Goal: Task Accomplishment & Management: Use online tool/utility

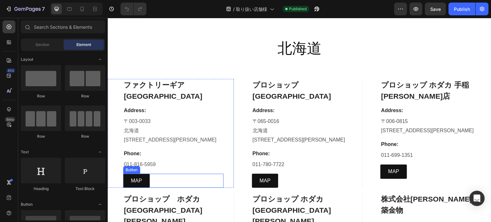
scroll to position [128, 0]
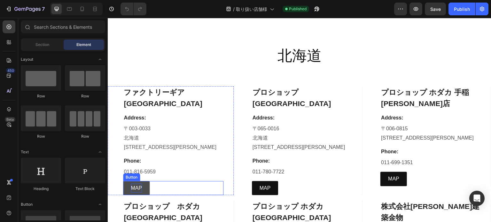
click at [135, 188] on p "MAP" at bounding box center [136, 188] width 11 height 9
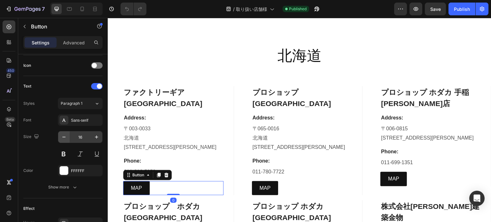
scroll to position [321, 0]
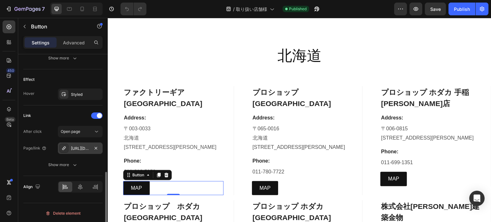
click at [77, 147] on div "[URL][DOMAIN_NAME]" at bounding box center [80, 149] width 19 height 6
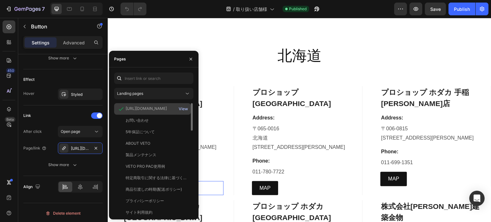
click at [181, 108] on div "View" at bounding box center [183, 109] width 9 height 6
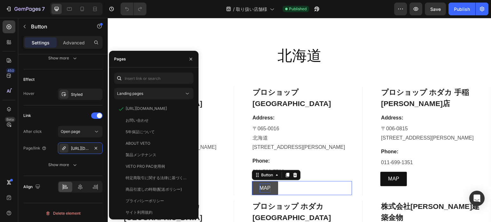
click at [260, 184] on p "MAP" at bounding box center [265, 188] width 11 height 9
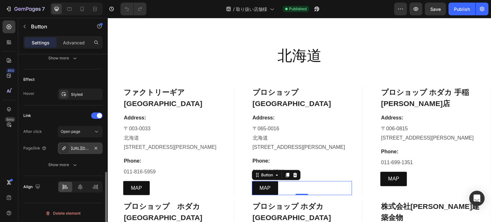
click at [88, 150] on div "[URL][DOMAIN_NAME]" at bounding box center [80, 149] width 19 height 6
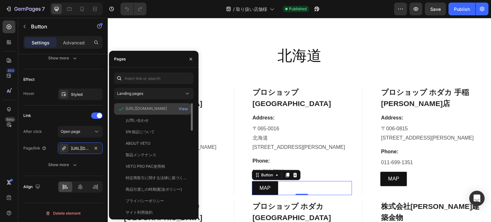
click at [141, 111] on div "[URL][DOMAIN_NAME]" at bounding box center [146, 109] width 41 height 6
click at [181, 110] on div "View" at bounding box center [183, 109] width 9 height 6
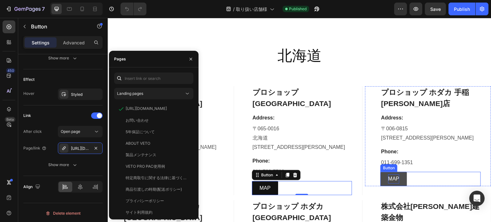
click at [390, 179] on p "MAP" at bounding box center [393, 179] width 11 height 9
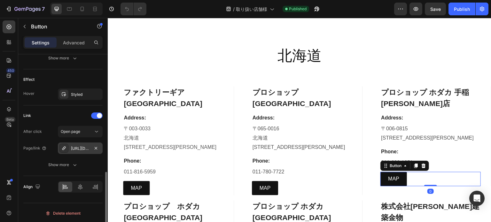
click at [81, 146] on div "[URL][DOMAIN_NAME]" at bounding box center [80, 149] width 19 height 6
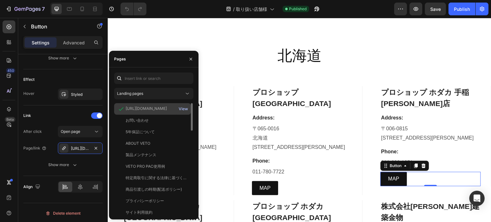
click at [187, 109] on div "View" at bounding box center [183, 109] width 9 height 6
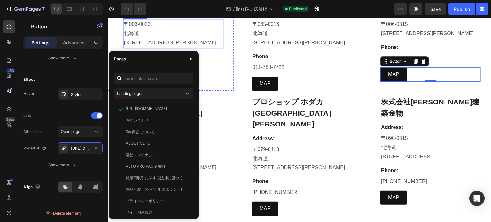
scroll to position [256, 0]
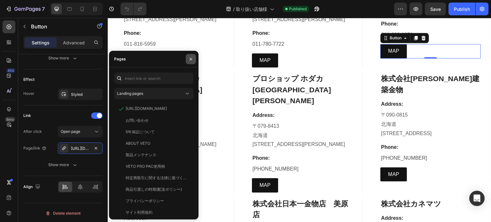
click at [191, 59] on icon "button" at bounding box center [191, 59] width 3 height 3
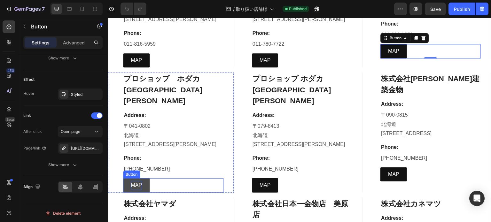
click at [133, 181] on p "MAP" at bounding box center [136, 185] width 11 height 9
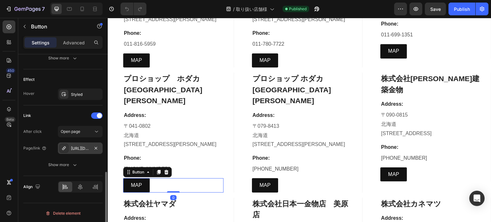
click at [90, 148] on div "[URL][DOMAIN_NAME]" at bounding box center [80, 149] width 45 height 12
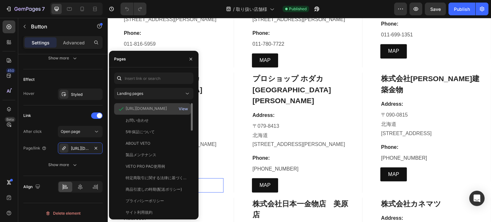
click at [184, 107] on div "View" at bounding box center [183, 109] width 9 height 6
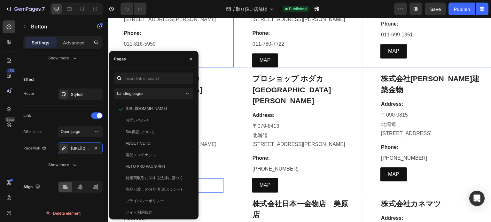
click at [214, 49] on div "ファクトリーギア 札幌店 Heading Address: Text block [STREET_ADDRESS][PERSON_NAME] Text blo…" at bounding box center [173, 12] width 100 height 109
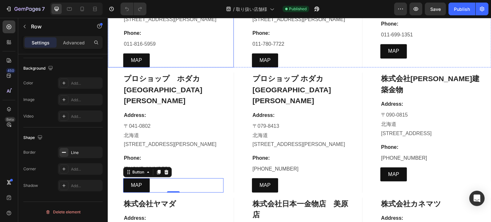
scroll to position [0, 0]
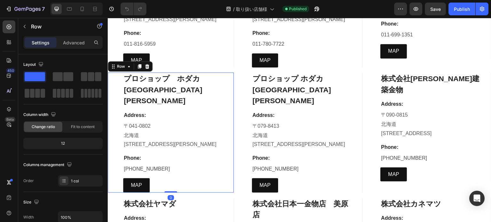
click at [177, 138] on div "プロショップ　[GEOGRAPHIC_DATA][PERSON_NAME] Heading Address: Text block [STREET_ADDRE…" at bounding box center [173, 133] width 100 height 120
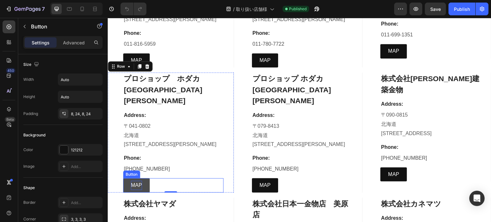
click at [132, 181] on p "MAP" at bounding box center [136, 185] width 11 height 9
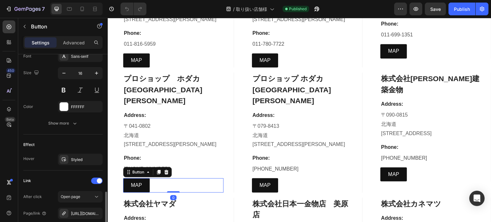
scroll to position [321, 0]
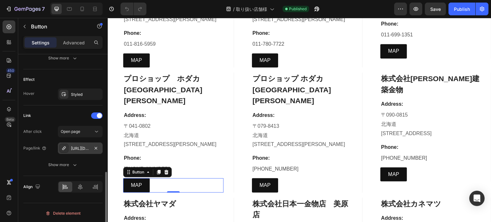
click at [79, 149] on div "[URL][DOMAIN_NAME]" at bounding box center [80, 149] width 19 height 6
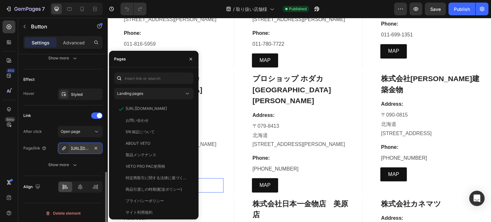
click at [81, 147] on div "[URL][DOMAIN_NAME]" at bounding box center [80, 149] width 19 height 6
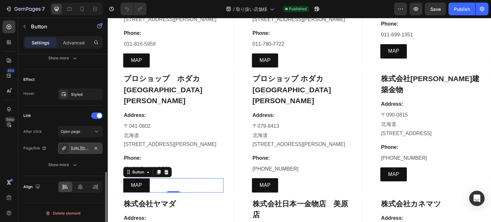
click at [81, 147] on div "[URL][DOMAIN_NAME]" at bounding box center [80, 149] width 19 height 6
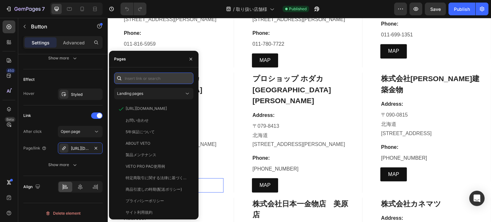
paste input "[URL][DOMAIN_NAME]"
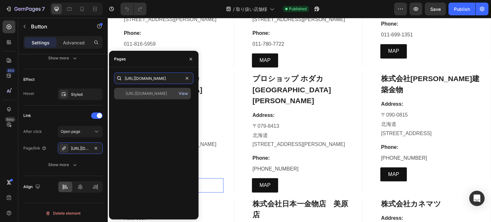
type input "[URL][DOMAIN_NAME]"
click at [183, 95] on div "View" at bounding box center [183, 94] width 9 height 6
click at [150, 95] on div "[URL][DOMAIN_NAME]" at bounding box center [146, 94] width 41 height 6
click at [187, 91] on div "View" at bounding box center [183, 94] width 9 height 6
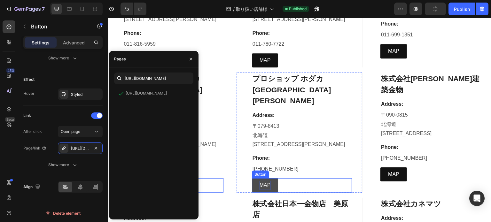
click at [263, 181] on p "MAP" at bounding box center [265, 185] width 11 height 9
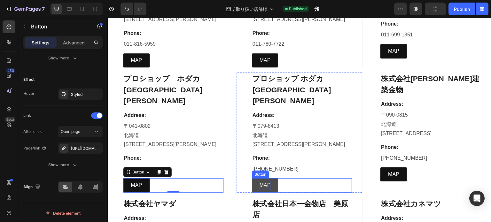
scroll to position [321, 0]
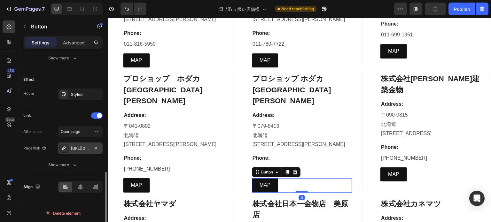
click at [89, 146] on div "[URL][DOMAIN_NAME]" at bounding box center [80, 149] width 19 height 6
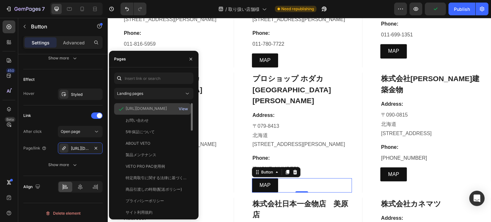
click at [183, 110] on div "View" at bounding box center [183, 109] width 9 height 6
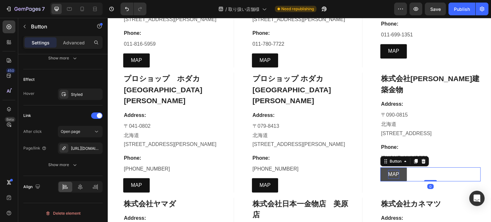
click at [391, 170] on p "MAP" at bounding box center [393, 174] width 11 height 9
click at [83, 147] on div "[URL][DOMAIN_NAME]" at bounding box center [80, 149] width 19 height 6
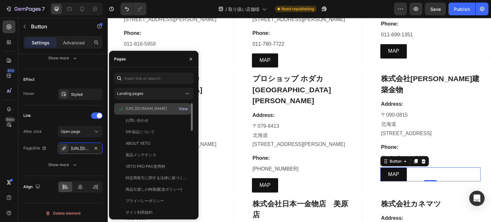
click at [181, 109] on div "View" at bounding box center [183, 109] width 9 height 6
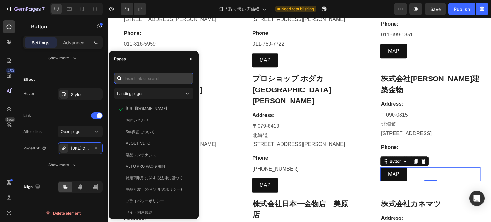
click at [144, 80] on input "text" at bounding box center [153, 79] width 79 height 12
paste input "[URL][DOMAIN_NAME]"
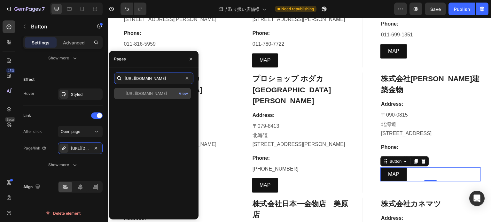
type input "[URL][DOMAIN_NAME]"
click at [148, 98] on div "[URL][DOMAIN_NAME] View" at bounding box center [152, 94] width 77 height 12
click at [183, 95] on div "View" at bounding box center [183, 94] width 9 height 6
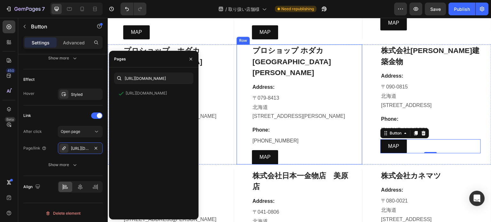
scroll to position [288, 0]
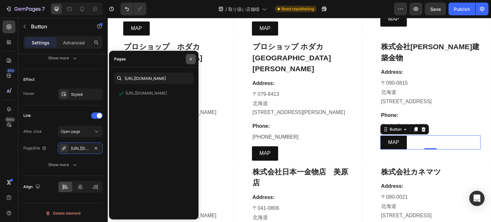
click at [191, 63] on button "button" at bounding box center [191, 59] width 10 height 10
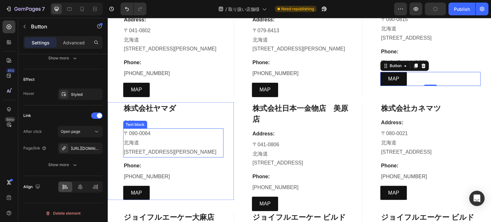
scroll to position [352, 0]
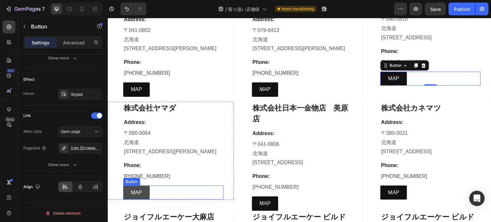
click at [130, 186] on link "MAP" at bounding box center [136, 193] width 27 height 14
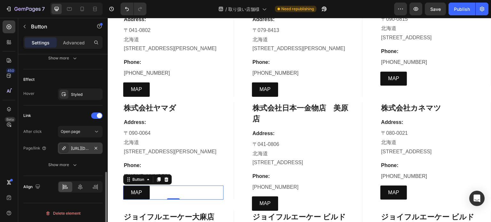
click at [82, 146] on div "[URL][DOMAIN_NAME]" at bounding box center [80, 149] width 19 height 6
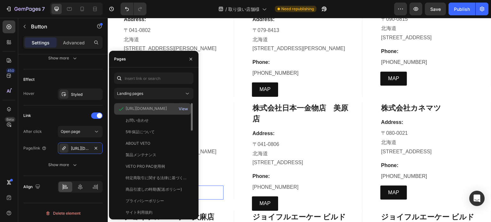
click at [182, 106] on div "View" at bounding box center [183, 109] width 9 height 6
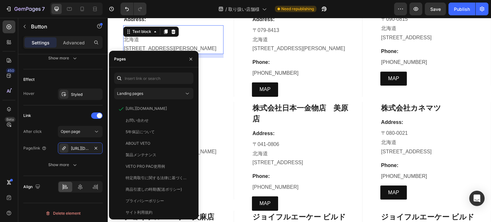
scroll to position [192, 0]
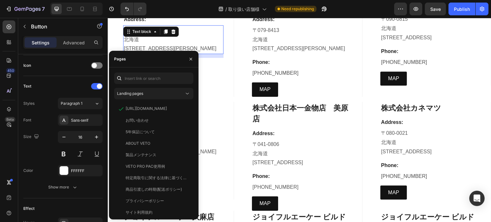
click at [193, 44] on p "[STREET_ADDRESS][PERSON_NAME]" at bounding box center [173, 48] width 99 height 9
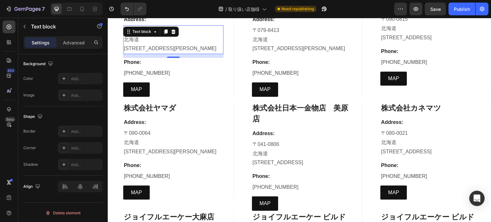
scroll to position [0, 0]
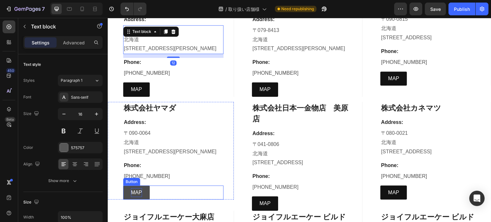
click at [134, 188] on p "MAP" at bounding box center [136, 192] width 11 height 9
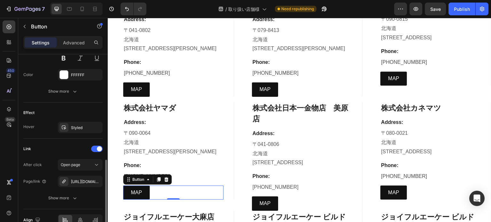
scroll to position [321, 0]
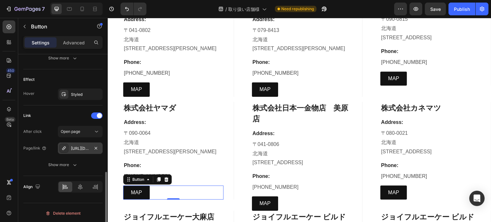
click at [88, 149] on div "[URL][DOMAIN_NAME]" at bounding box center [80, 149] width 19 height 6
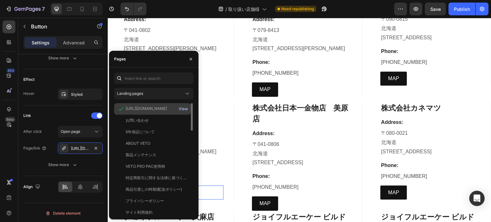
click at [186, 108] on div "View" at bounding box center [183, 109] width 9 height 6
click at [189, 55] on button "button" at bounding box center [191, 59] width 10 height 10
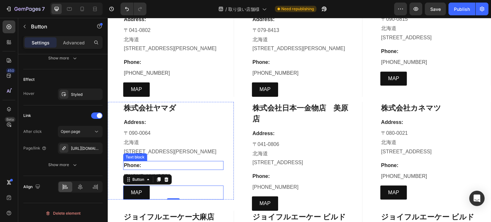
click at [150, 162] on p "Phone:" at bounding box center [173, 166] width 99 height 8
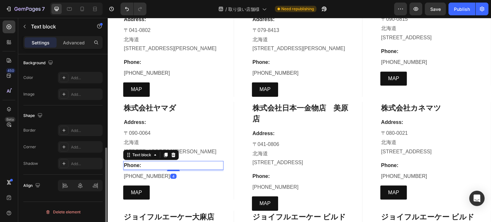
scroll to position [0, 0]
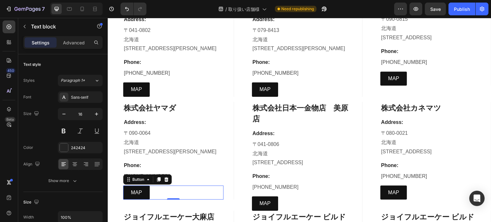
click at [190, 186] on div "MAP Button 0" at bounding box center [173, 193] width 100 height 14
click at [196, 161] on div "Phone:" at bounding box center [173, 165] width 100 height 9
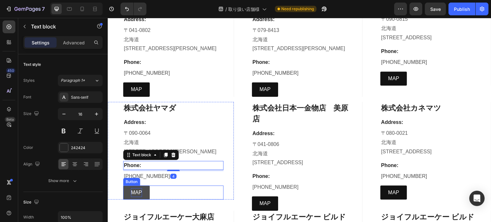
click at [132, 188] on p "MAP" at bounding box center [136, 192] width 11 height 9
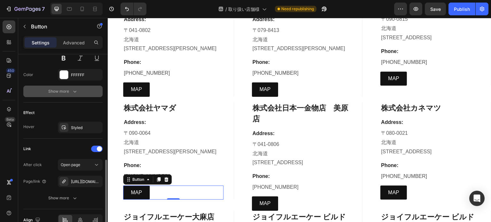
scroll to position [321, 0]
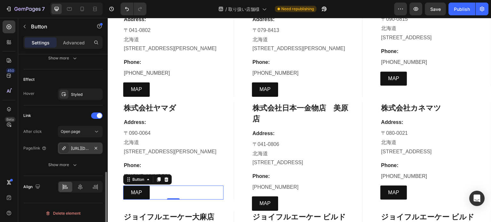
click at [83, 146] on div "[URL][DOMAIN_NAME]" at bounding box center [80, 149] width 19 height 6
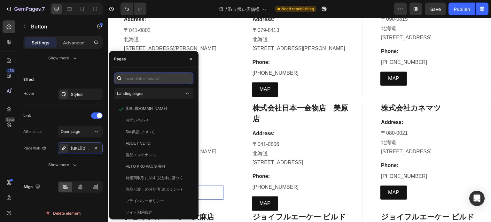
click at [138, 82] on input "text" at bounding box center [153, 79] width 79 height 12
paste input "[URL][DOMAIN_NAME]"
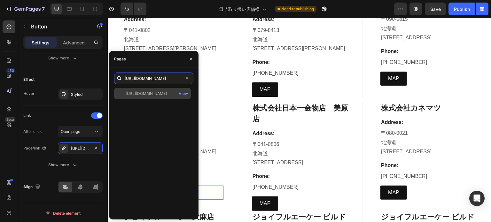
type input "[URL][DOMAIN_NAME]"
click at [150, 98] on div "[URL][DOMAIN_NAME] View" at bounding box center [152, 94] width 77 height 12
click at [184, 95] on div "View" at bounding box center [183, 94] width 9 height 6
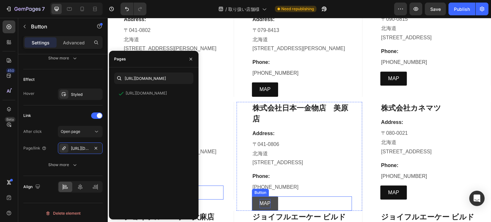
click at [262, 199] on p "MAP" at bounding box center [265, 203] width 11 height 9
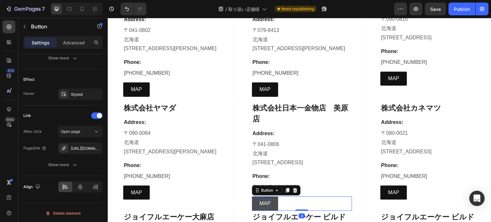
scroll to position [321, 0]
click at [86, 148] on div "[URL][DOMAIN_NAME]" at bounding box center [80, 149] width 19 height 6
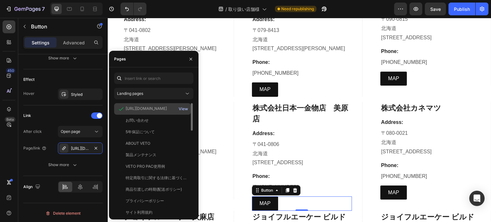
click at [187, 108] on div "View" at bounding box center [183, 109] width 9 height 6
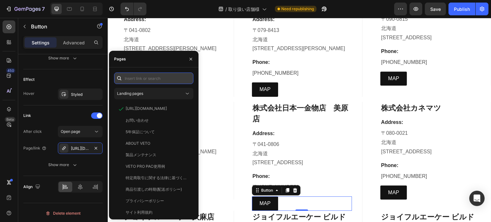
click at [152, 81] on input "text" at bounding box center [153, 79] width 79 height 12
paste input "[URL][DOMAIN_NAME]"
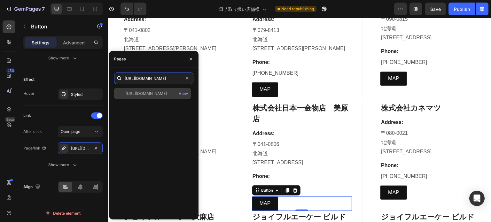
type input "[URL][DOMAIN_NAME]"
click at [160, 99] on div "[URL][DOMAIN_NAME] View" at bounding box center [152, 94] width 77 height 12
click at [183, 97] on button "View" at bounding box center [183, 93] width 10 height 9
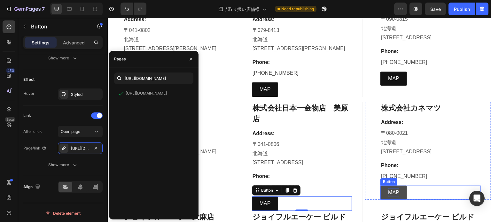
click at [388, 188] on p "MAP" at bounding box center [393, 192] width 11 height 9
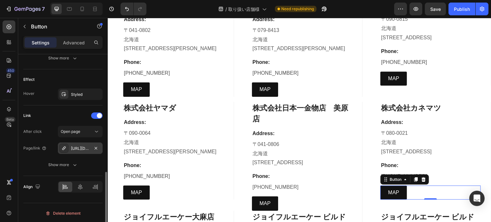
click at [84, 146] on div "[URL][DOMAIN_NAME]" at bounding box center [80, 149] width 19 height 6
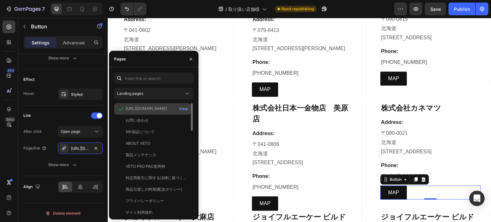
click at [139, 107] on div "[URL][DOMAIN_NAME]" at bounding box center [146, 109] width 41 height 6
click at [184, 108] on div "View" at bounding box center [183, 109] width 9 height 6
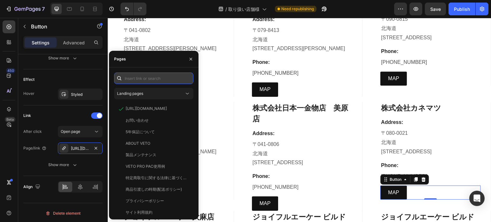
click at [147, 80] on input "text" at bounding box center [153, 79] width 79 height 12
paste input "[URL][DOMAIN_NAME]"
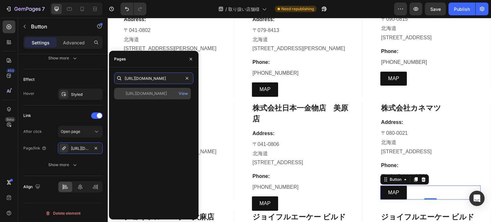
type input "[URL][DOMAIN_NAME]"
click at [150, 97] on div "[URL][DOMAIN_NAME] View" at bounding box center [152, 94] width 77 height 12
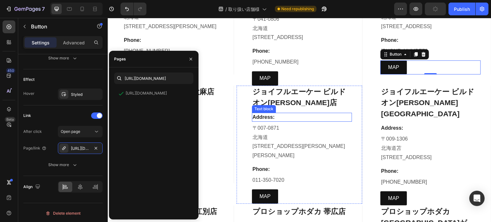
scroll to position [480, 0]
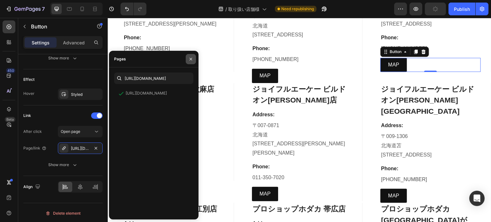
click at [195, 58] on button "button" at bounding box center [191, 59] width 10 height 10
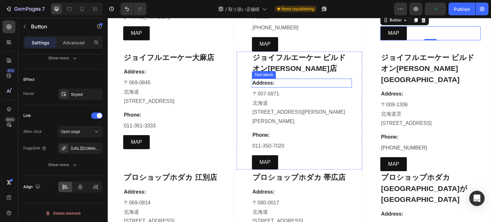
scroll to position [511, 0]
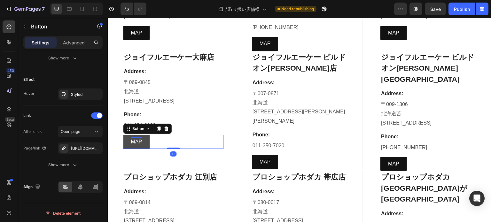
click at [131, 137] on p "MAP" at bounding box center [136, 141] width 11 height 9
click at [84, 147] on div "[URL][DOMAIN_NAME]" at bounding box center [80, 149] width 19 height 6
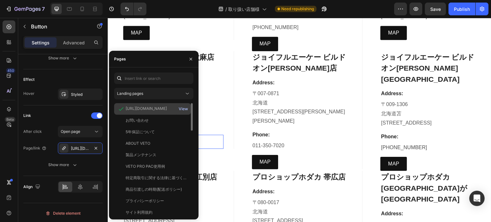
click at [185, 107] on div "View" at bounding box center [183, 109] width 9 height 6
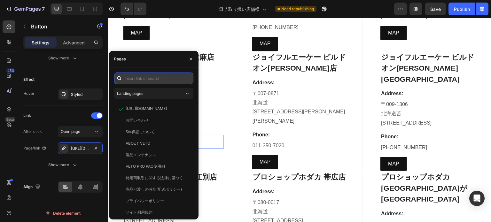
click at [152, 80] on input "text" at bounding box center [153, 79] width 79 height 12
paste input "[URL][DOMAIN_NAME]"
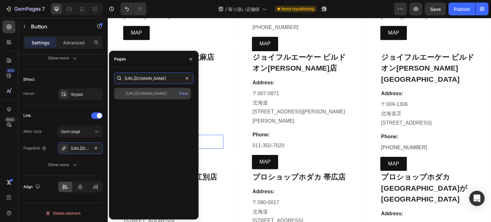
type input "[URL][DOMAIN_NAME]"
click at [131, 90] on div "[URL][DOMAIN_NAME] View" at bounding box center [152, 94] width 77 height 12
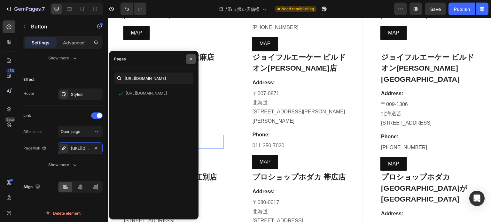
click at [191, 62] on button "button" at bounding box center [191, 59] width 10 height 10
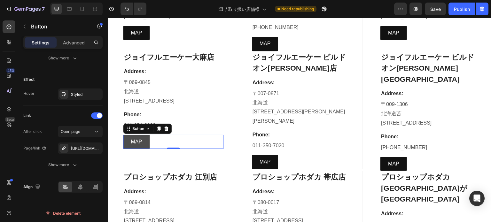
click at [145, 135] on link "MAP" at bounding box center [136, 142] width 27 height 14
click at [86, 146] on div "[URL][DOMAIN_NAME]" at bounding box center [80, 149] width 19 height 6
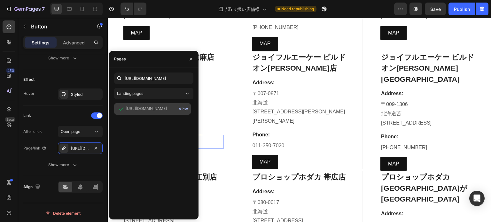
click at [185, 109] on div "View" at bounding box center [183, 109] width 9 height 6
click at [219, 84] on p "[STREET_ADDRESS]" at bounding box center [173, 91] width 99 height 27
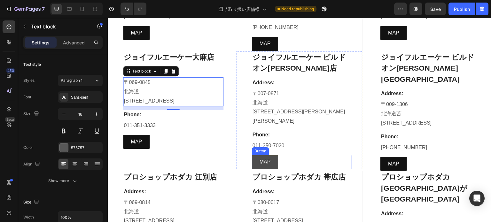
click at [257, 155] on link "MAP" at bounding box center [265, 162] width 27 height 14
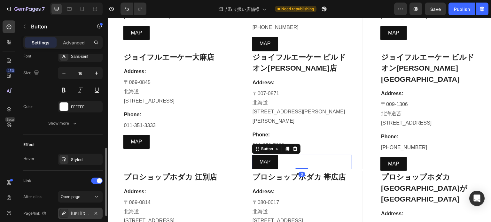
scroll to position [288, 0]
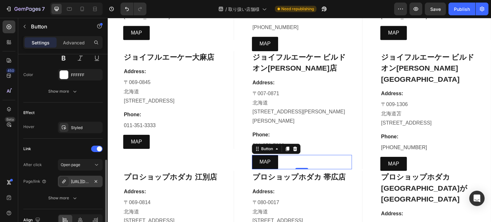
click at [82, 182] on div "[URL][DOMAIN_NAME]" at bounding box center [80, 182] width 19 height 6
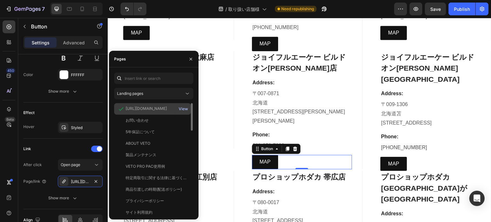
click at [184, 110] on div "View" at bounding box center [183, 109] width 9 height 6
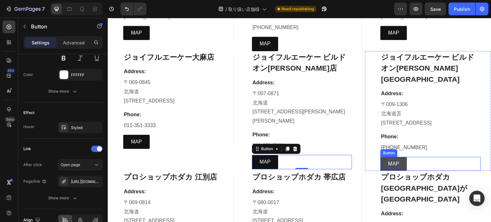
click at [395, 160] on p "MAP" at bounding box center [393, 164] width 11 height 9
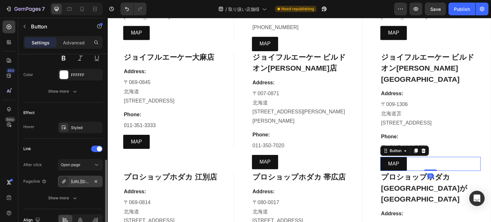
click at [88, 181] on div "[URL][DOMAIN_NAME]" at bounding box center [80, 182] width 19 height 6
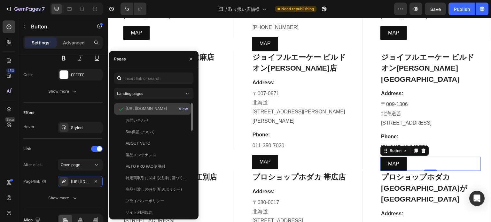
click at [184, 111] on div "View" at bounding box center [183, 109] width 9 height 6
click at [190, 59] on icon "button" at bounding box center [190, 59] width 5 height 5
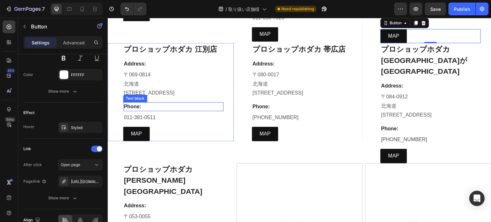
scroll to position [607, 0]
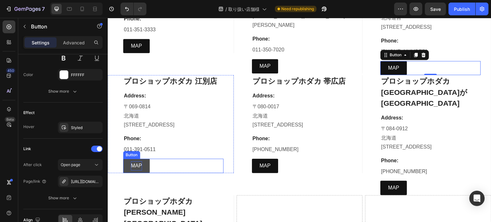
click at [138, 161] on p "MAP" at bounding box center [136, 165] width 11 height 9
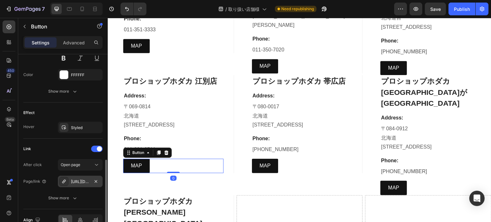
click at [87, 181] on div "[URL][DOMAIN_NAME]" at bounding box center [80, 182] width 19 height 6
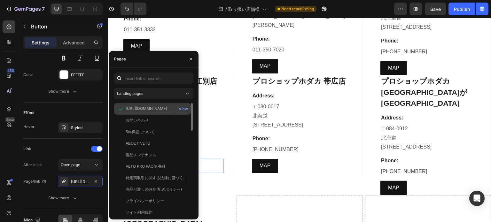
click at [159, 110] on div "[URL][DOMAIN_NAME]" at bounding box center [146, 109] width 41 height 6
click at [184, 110] on div "View" at bounding box center [183, 109] width 9 height 6
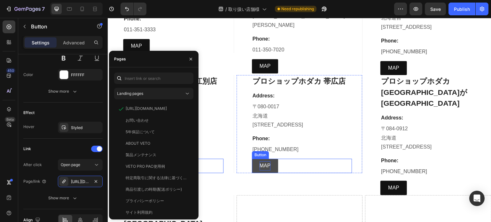
drag, startPoint x: 271, startPoint y: 145, endPoint x: 266, endPoint y: 146, distance: 5.5
click at [271, 159] on link "MAP" at bounding box center [265, 166] width 27 height 14
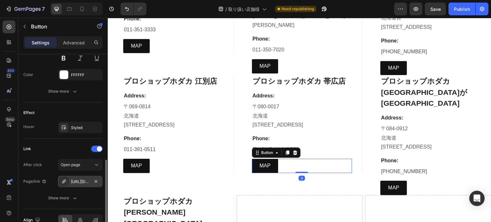
click at [80, 180] on div "[URL][DOMAIN_NAME]" at bounding box center [80, 182] width 19 height 6
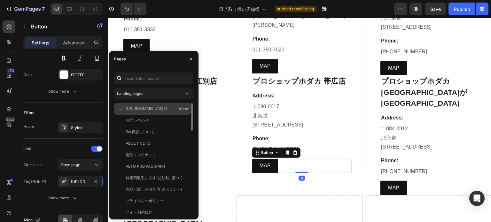
click at [185, 111] on div "View" at bounding box center [183, 109] width 9 height 6
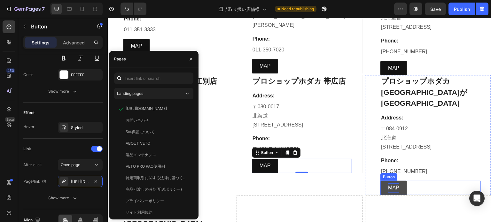
click at [389, 183] on p "MAP" at bounding box center [393, 187] width 11 height 9
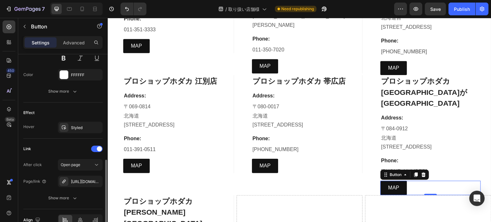
scroll to position [321, 0]
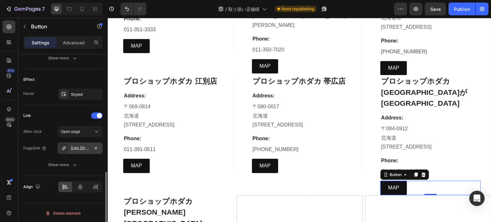
click at [82, 149] on div "[URL][DOMAIN_NAME]" at bounding box center [80, 149] width 19 height 6
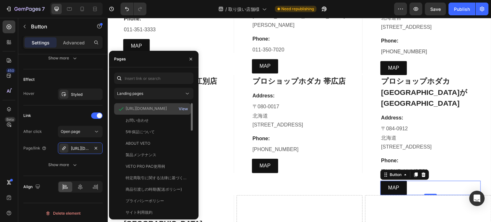
click at [183, 105] on button "View" at bounding box center [183, 109] width 10 height 9
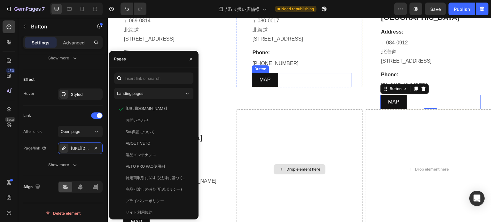
scroll to position [735, 0]
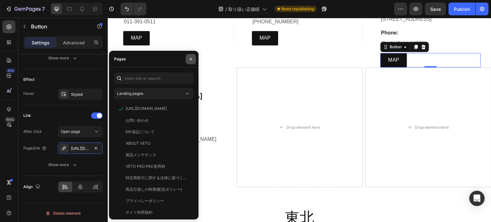
click at [192, 60] on icon "button" at bounding box center [190, 59] width 5 height 5
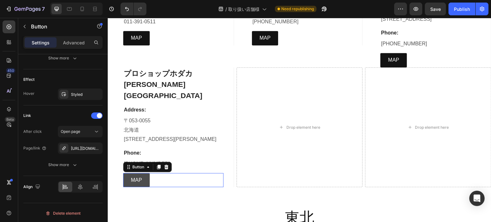
click at [135, 173] on link "MAP" at bounding box center [136, 180] width 27 height 14
click at [89, 152] on div "[URL][DOMAIN_NAME]" at bounding box center [80, 149] width 45 height 12
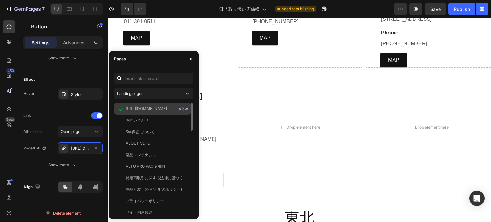
click at [183, 105] on button "View" at bounding box center [183, 109] width 10 height 9
click at [189, 56] on button "button" at bounding box center [191, 59] width 10 height 10
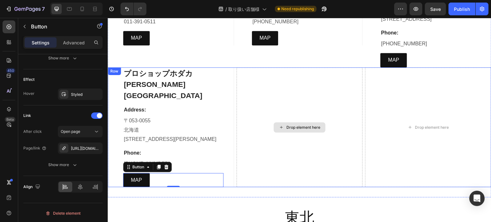
click at [253, 67] on div "Drop element here" at bounding box center [300, 127] width 126 height 120
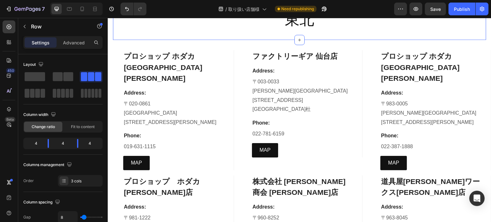
scroll to position [895, 0]
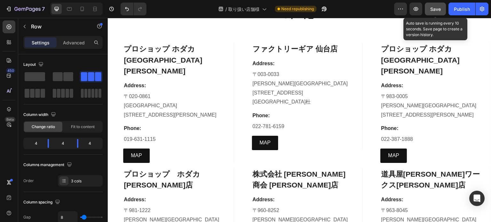
click at [436, 12] on div "Save" at bounding box center [435, 9] width 11 height 7
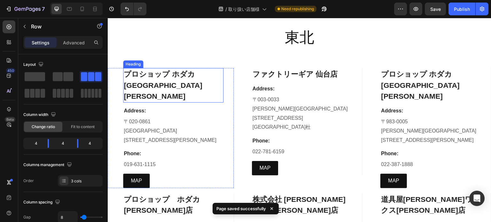
scroll to position [863, 0]
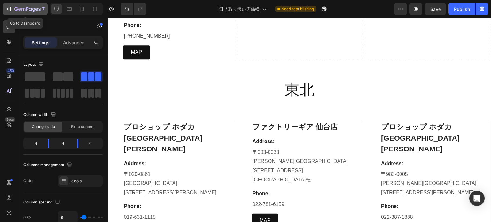
click at [10, 7] on icon "button" at bounding box center [9, 9] width 3 height 4
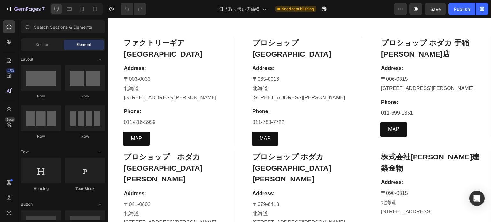
scroll to position [192, 0]
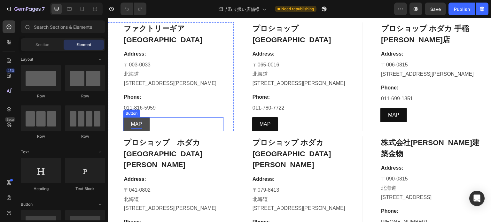
click at [137, 125] on p "MAP" at bounding box center [136, 124] width 11 height 9
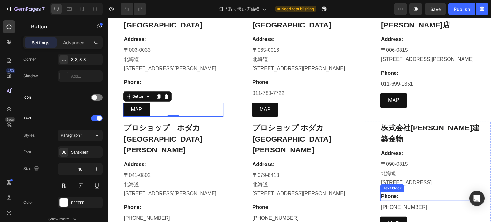
scroll to position [256, 0]
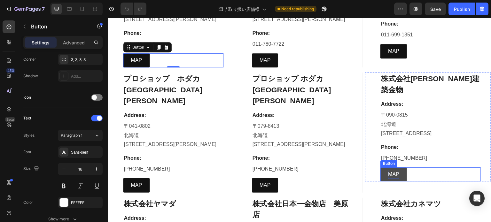
click at [390, 170] on p "MAP" at bounding box center [393, 174] width 11 height 9
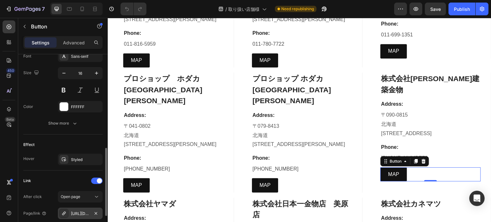
click at [86, 212] on div "[URL][DOMAIN_NAME]" at bounding box center [80, 214] width 19 height 6
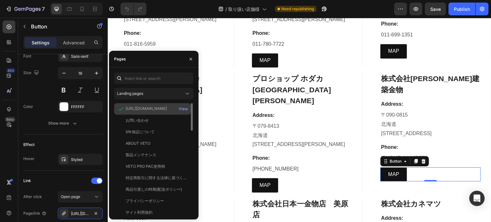
click at [164, 108] on div "[URL][DOMAIN_NAME]" at bounding box center [146, 109] width 41 height 6
click at [181, 105] on button "View" at bounding box center [183, 109] width 10 height 9
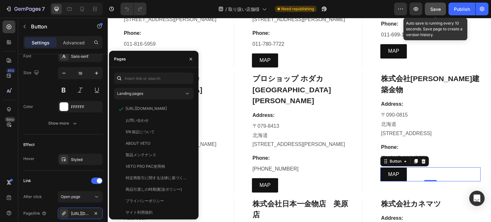
click at [440, 13] on button "Save" at bounding box center [435, 9] width 21 height 13
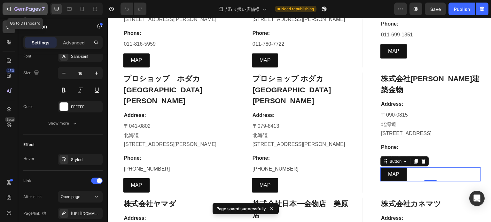
click at [27, 7] on icon "button" at bounding box center [27, 9] width 26 height 5
